Goal: Information Seeking & Learning: Find specific fact

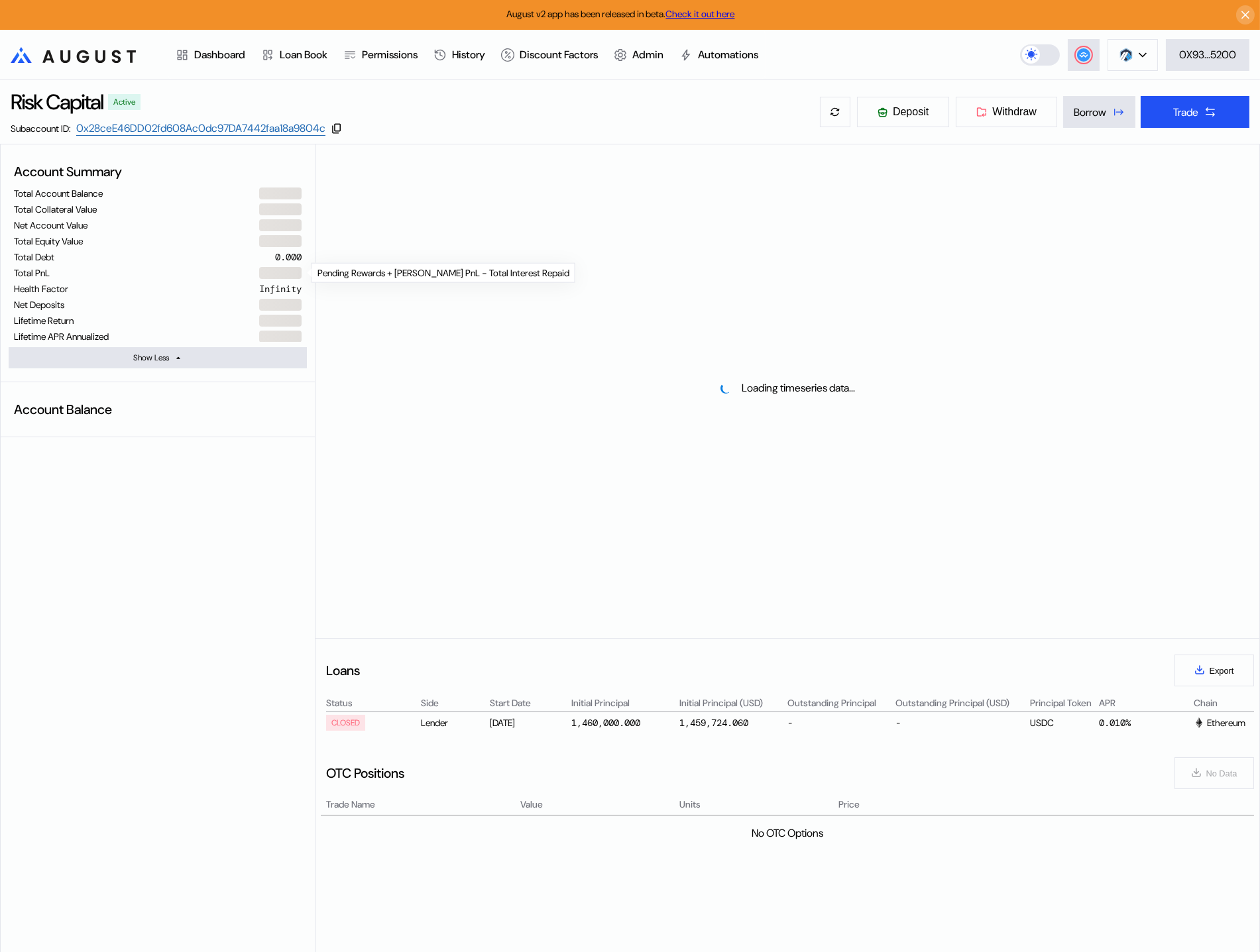
select select "*"
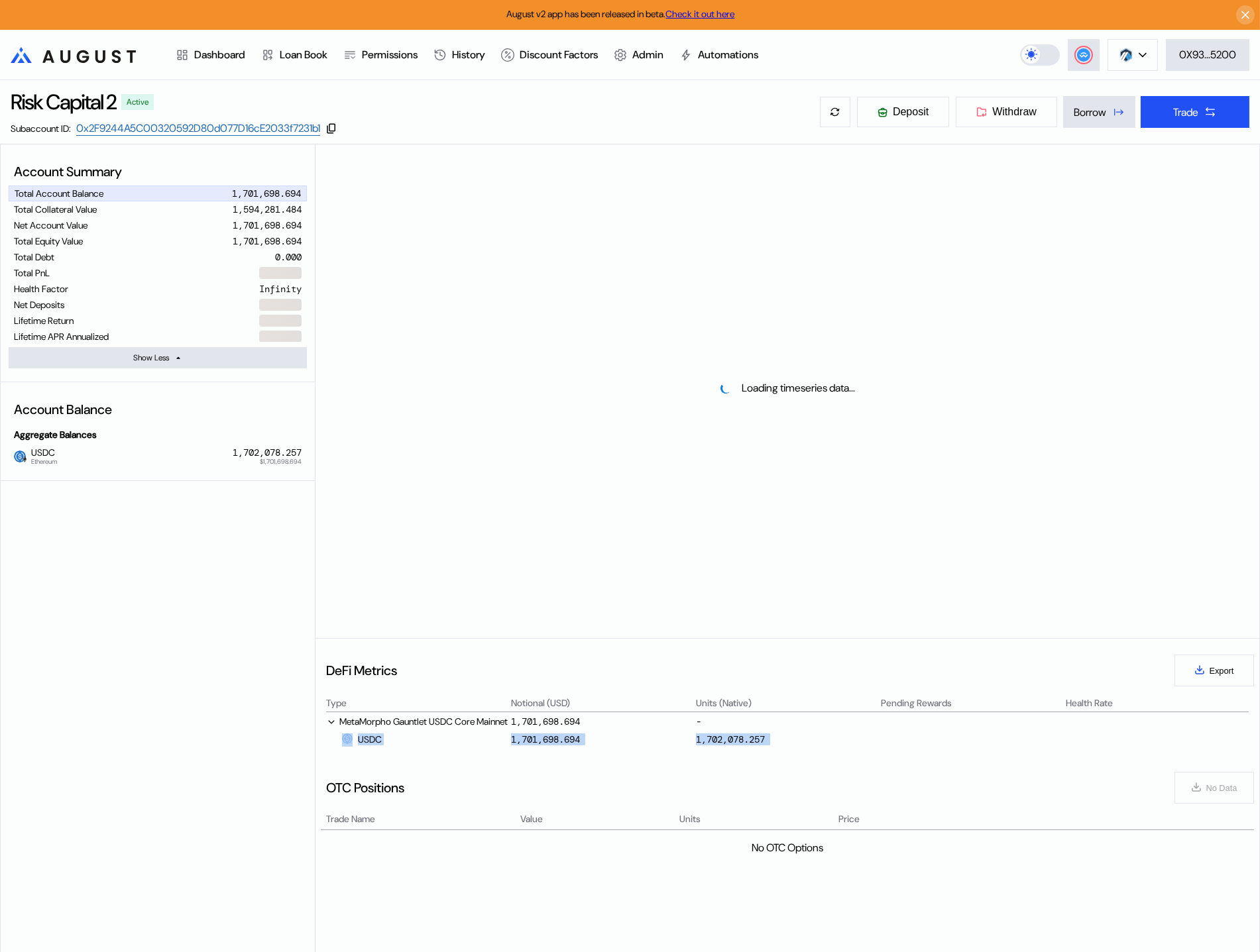
drag, startPoint x: 505, startPoint y: 750, endPoint x: 565, endPoint y: 785, distance: 69.5
click at [566, 783] on div "DeFi Metrics Export Type Notional (USD) Units (Native) Pending Rewards Health R…" at bounding box center [788, 836] width 944 height 397
click at [656, 779] on div "OTC Positions No Data" at bounding box center [787, 788] width 933 height 48
drag, startPoint x: 593, startPoint y: 746, endPoint x: 513, endPoint y: 746, distance: 80.0
click at [513, 745] on div "1,701,698.694" at bounding box center [602, 739] width 183 height 12
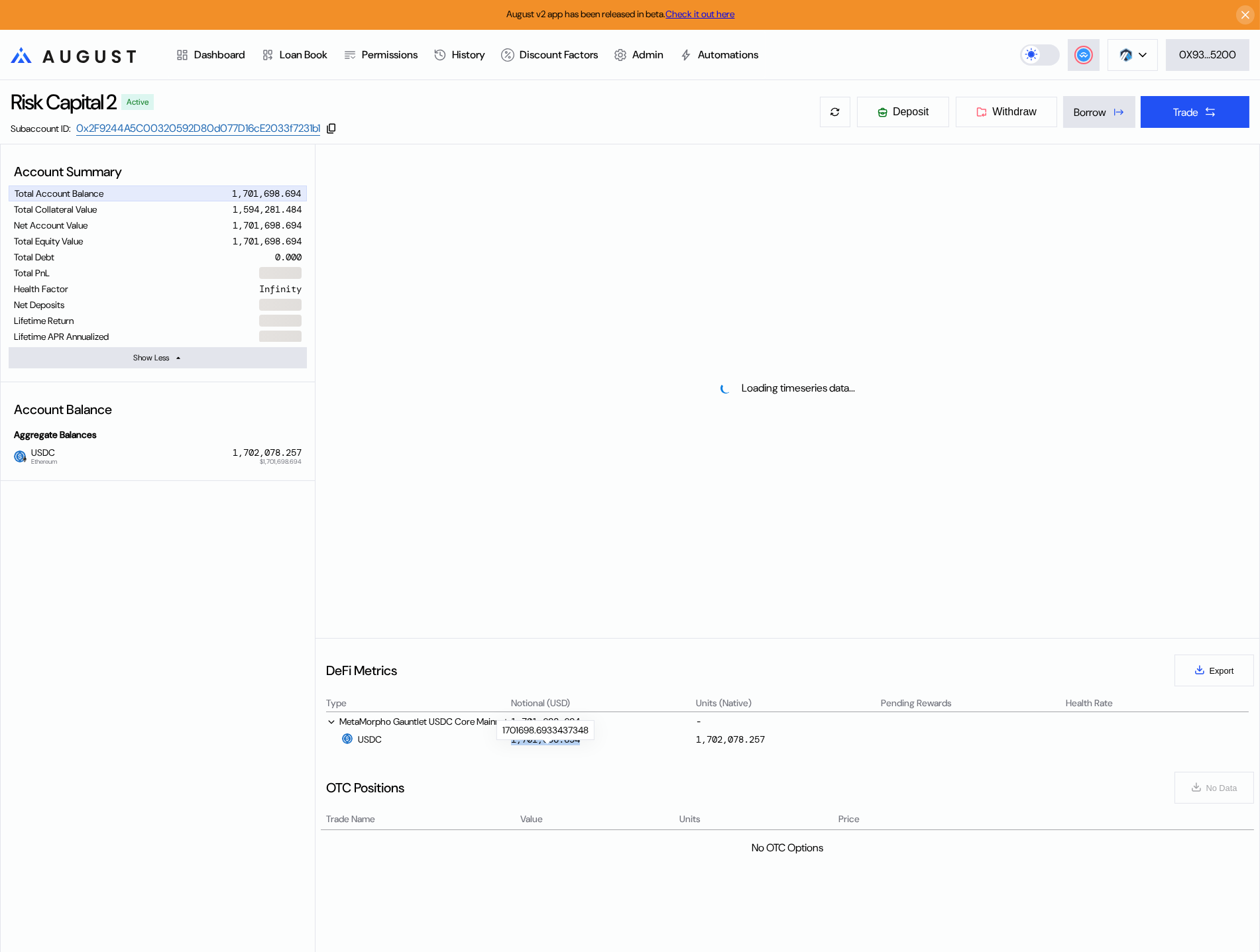
copy div "1,701,698.694"
select select "*"
